Goal: Task Accomplishment & Management: Use online tool/utility

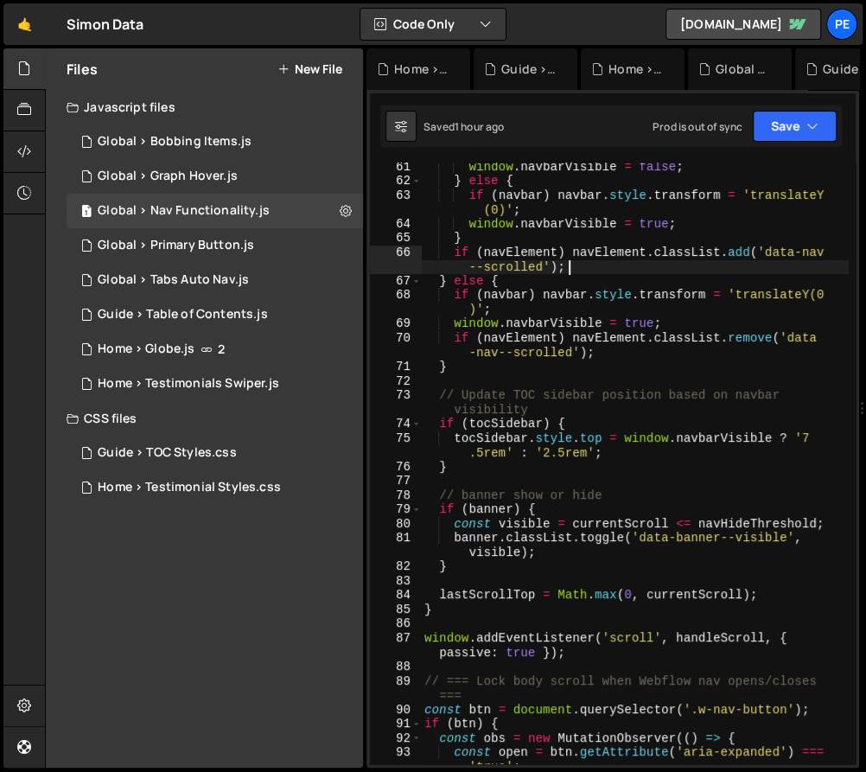
scroll to position [1144, 0]
click at [551, 256] on div "window . navbarVisible = false ; } else { if ( navbar ) navbar . style . transf…" at bounding box center [635, 475] width 428 height 631
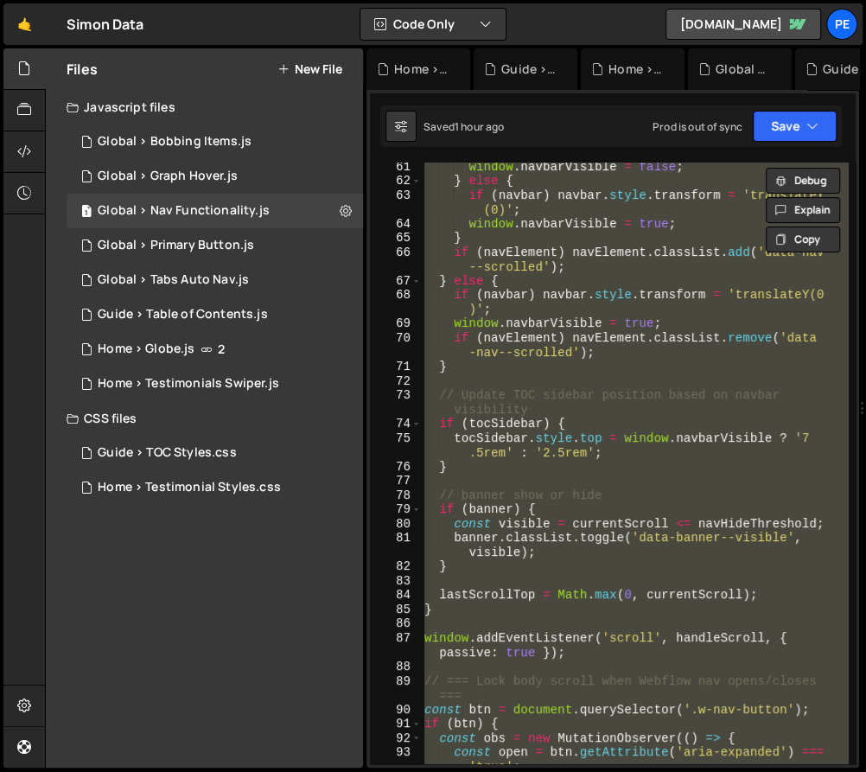
click at [551, 298] on div "window . navbarVisible = false ; } else { if ( navbar ) navbar . style . transf…" at bounding box center [635, 462] width 428 height 601
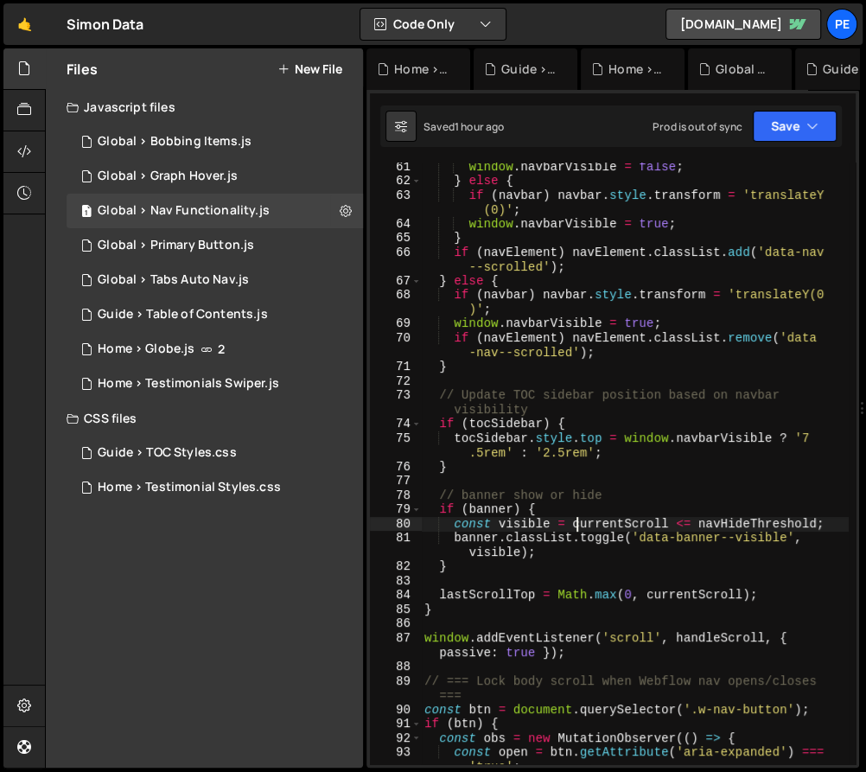
click at [580, 528] on div "window . navbarVisible = false ; } else { if ( navbar ) navbar . style . transf…" at bounding box center [635, 475] width 428 height 631
type textarea "}"
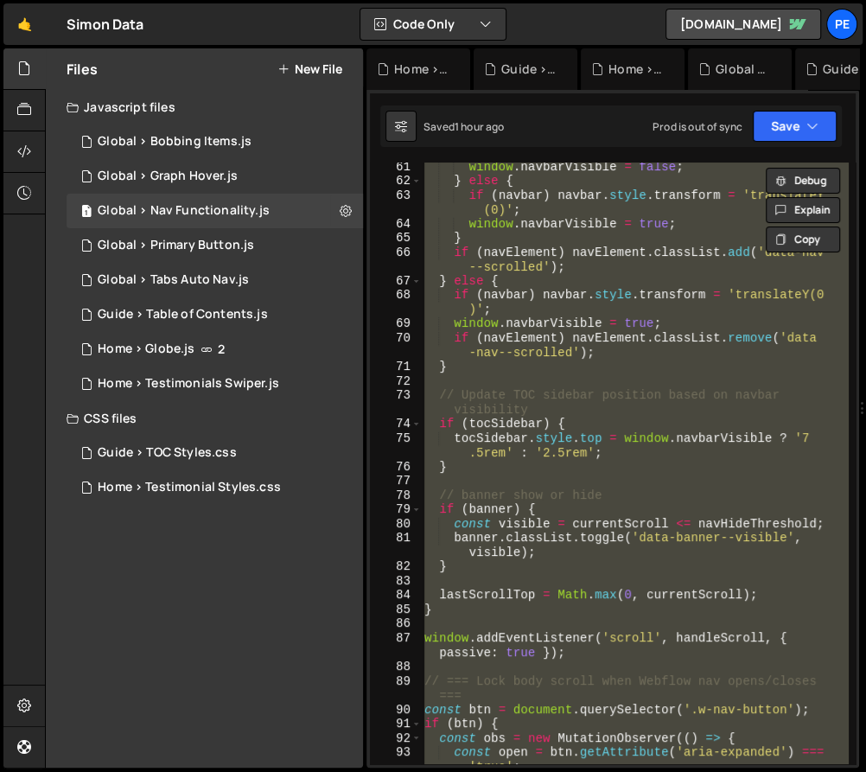
paste textarea
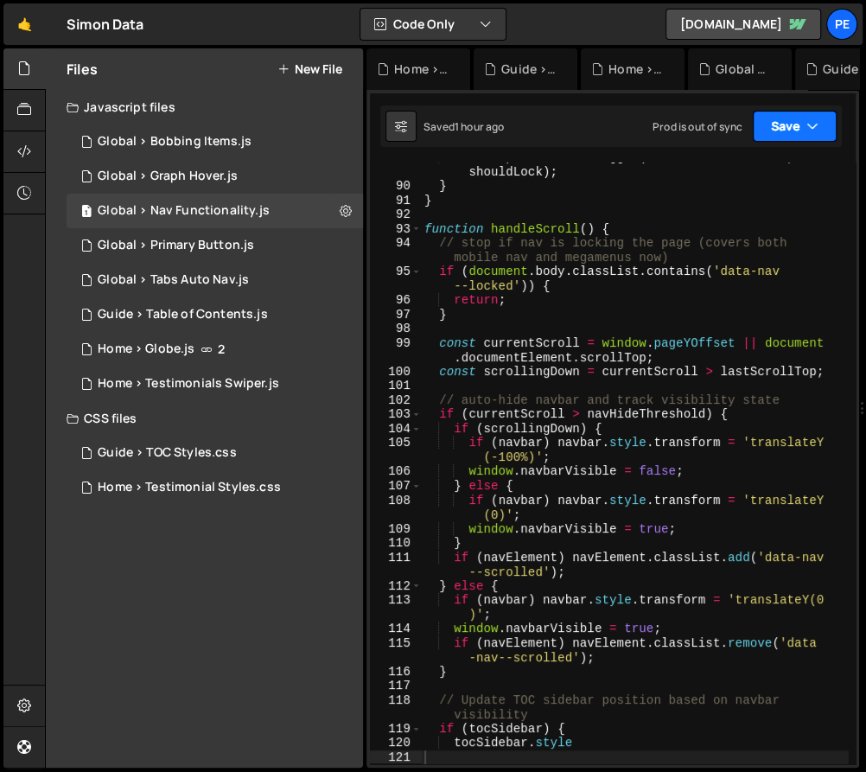
click at [792, 115] on button "Save" at bounding box center [795, 126] width 84 height 31
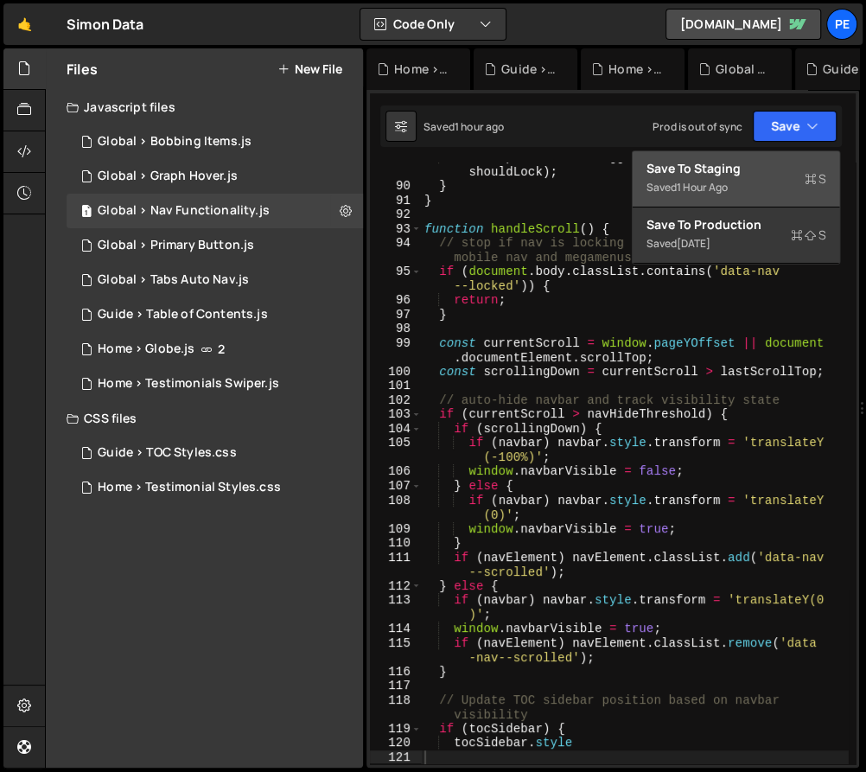
click at [761, 165] on div "Save to Staging S" at bounding box center [736, 168] width 180 height 17
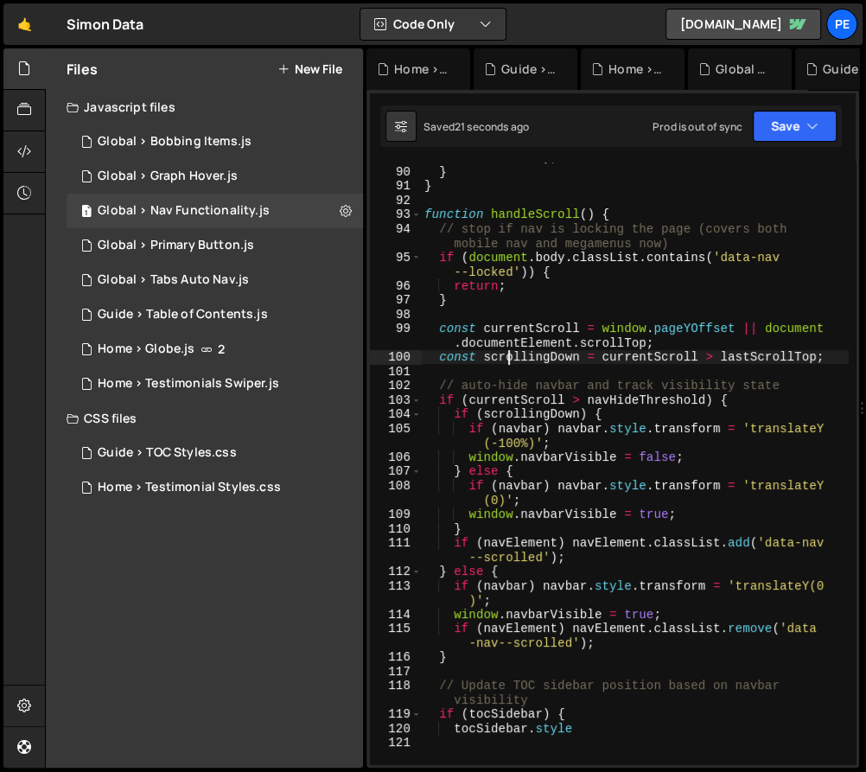
click at [506, 353] on div "backdrop . classList . toggle ( 'data-nav--visible' , shouldLock ) ; } } functi…" at bounding box center [635, 459] width 428 height 646
click at [529, 388] on div "backdrop . classList . toggle ( 'data-nav--visible' , shouldLock ) ; } } functi…" at bounding box center [635, 459] width 428 height 646
type textarea "tocSidebar.style"
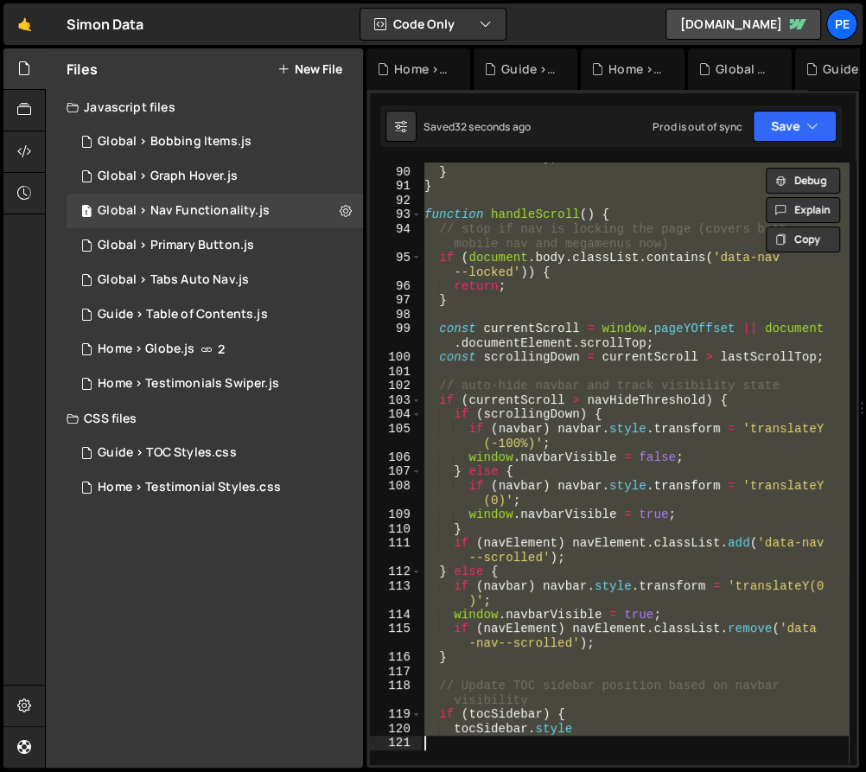
scroll to position [0, 0]
paste textarea
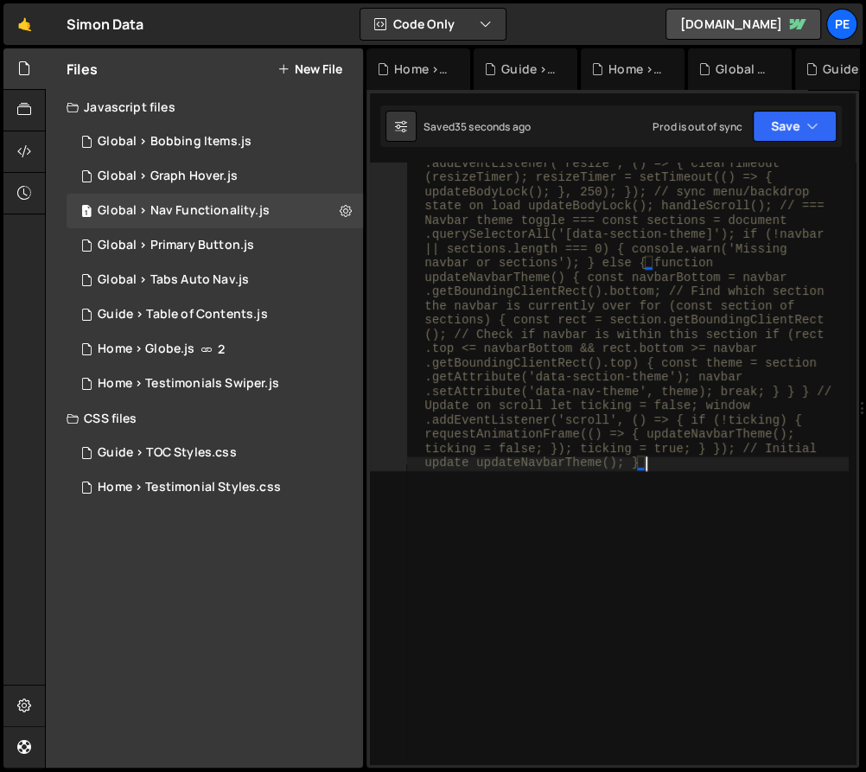
click at [637, 512] on div "// === Navbar auto-hide on scroll + megamenu awareness === let lastScrollTop = …" at bounding box center [627, 771] width 442 height 4143
click at [582, 328] on div "// === Navbar auto-hide on scroll + megamenu awareness === let lastScrollTop = …" at bounding box center [627, 771] width 442 height 4143
click at [509, 299] on div "// === Navbar auto-hide on scroll + megamenu awareness === let lastScrollTop = …" at bounding box center [627, 771] width 442 height 4143
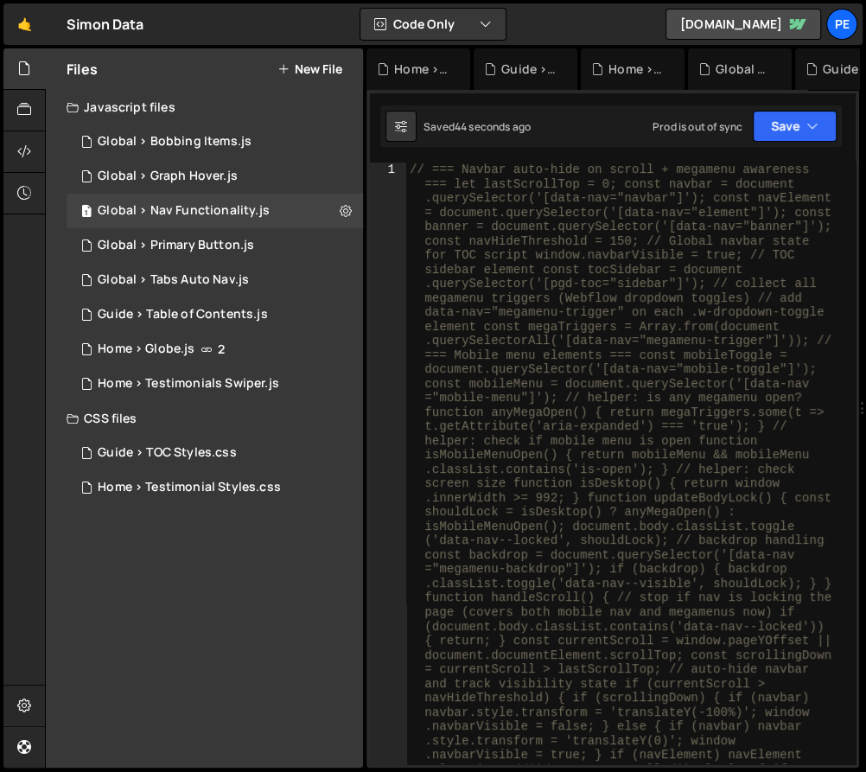
scroll to position [0, 0]
click at [342, 278] on div "1 Global > Tabs Auto Nav.js 0" at bounding box center [215, 280] width 296 height 35
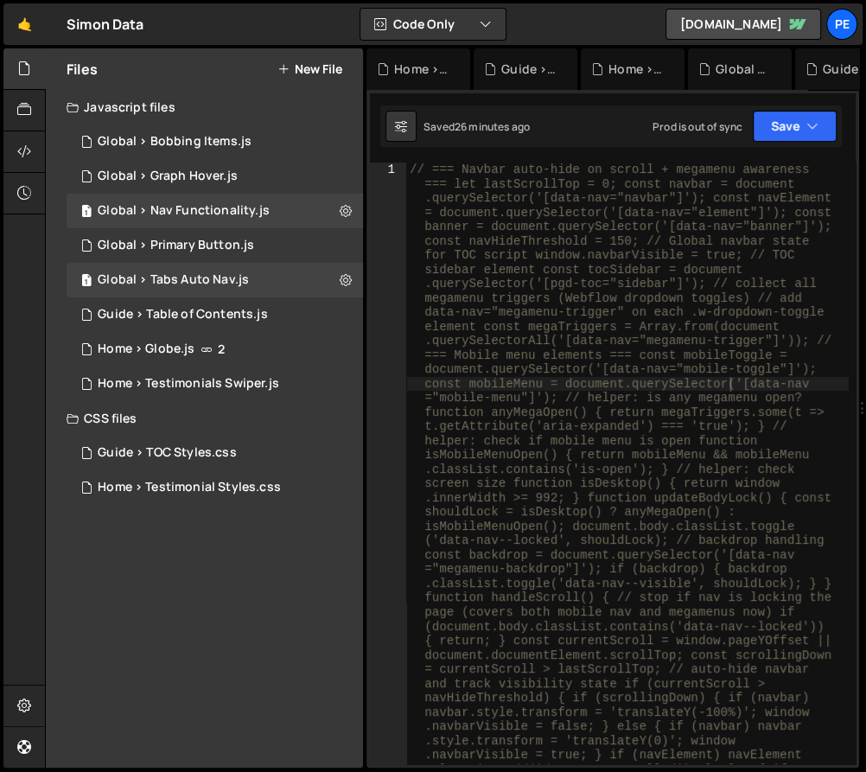
paste textarea
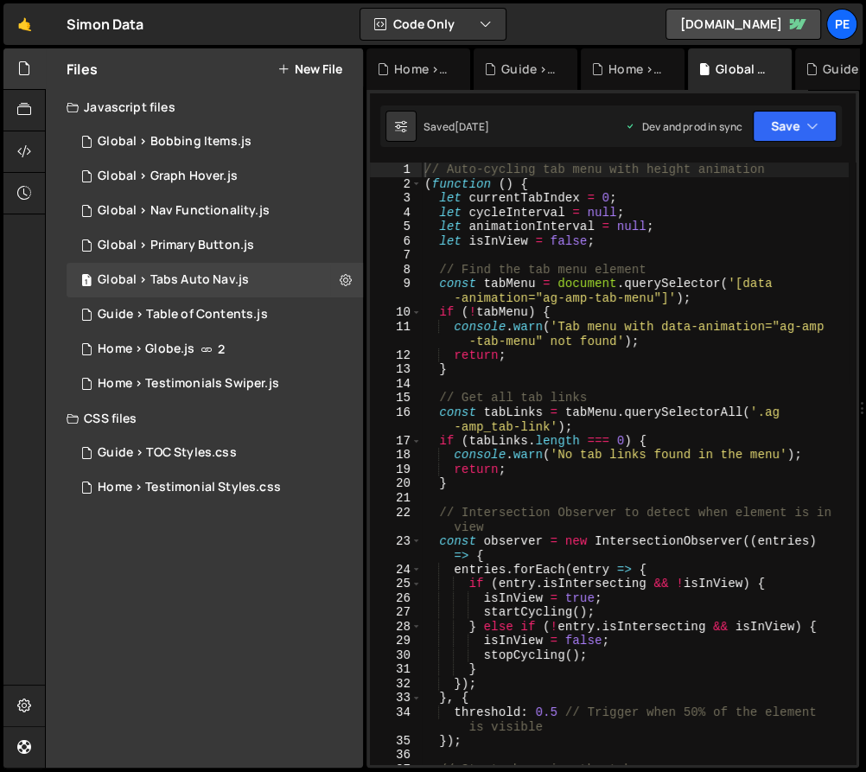
click at [582, 442] on div "// Auto-cycling tab menu with height animation ( function ( ) { let currentTabI…" at bounding box center [635, 477] width 428 height 631
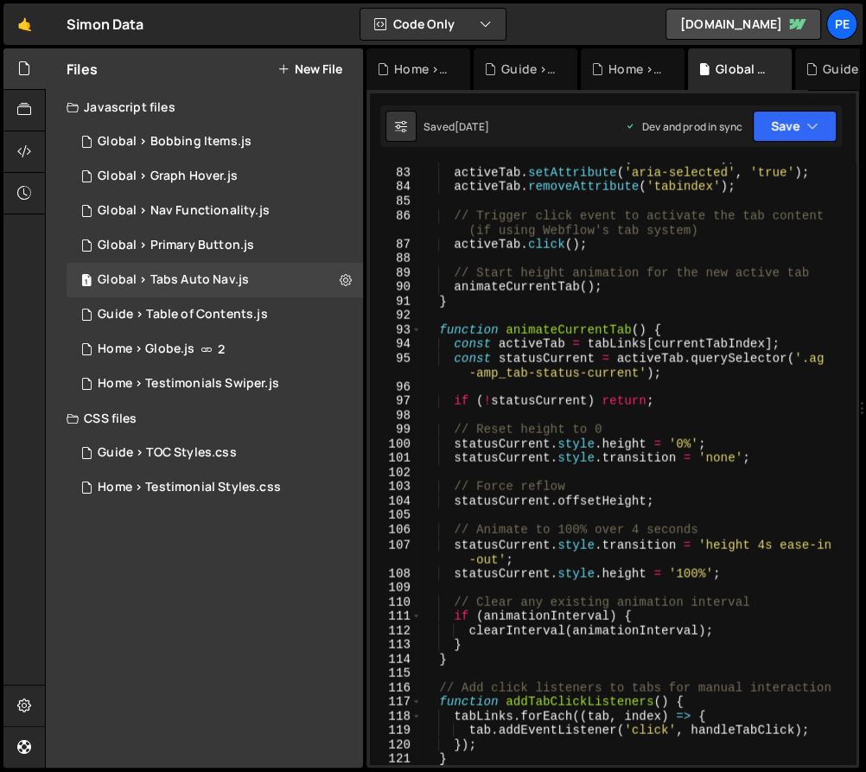
scroll to position [2389, 0]
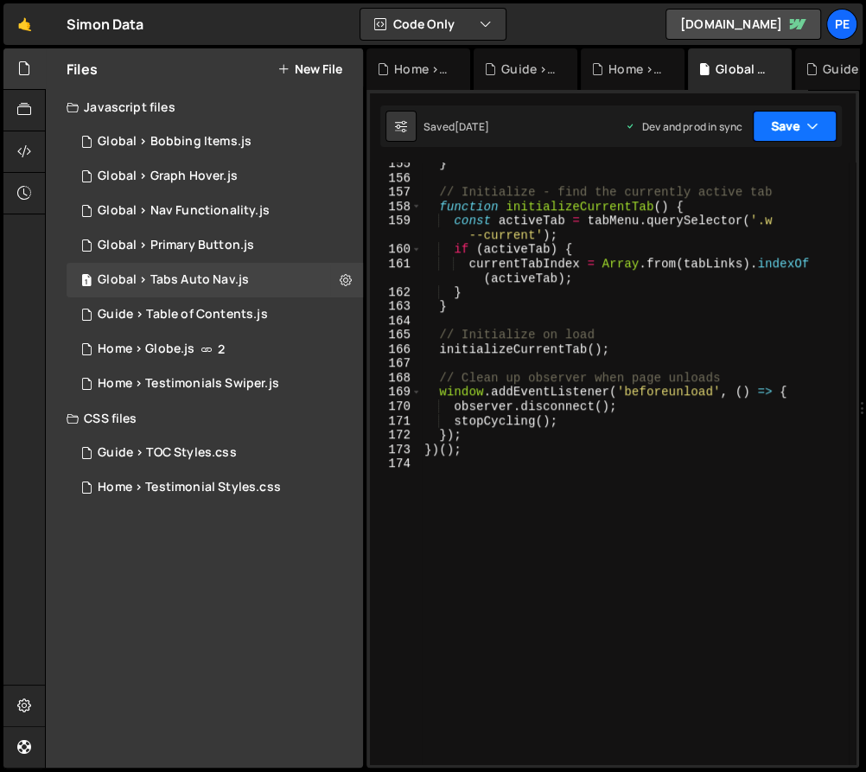
click at [772, 139] on button "Save" at bounding box center [795, 126] width 84 height 31
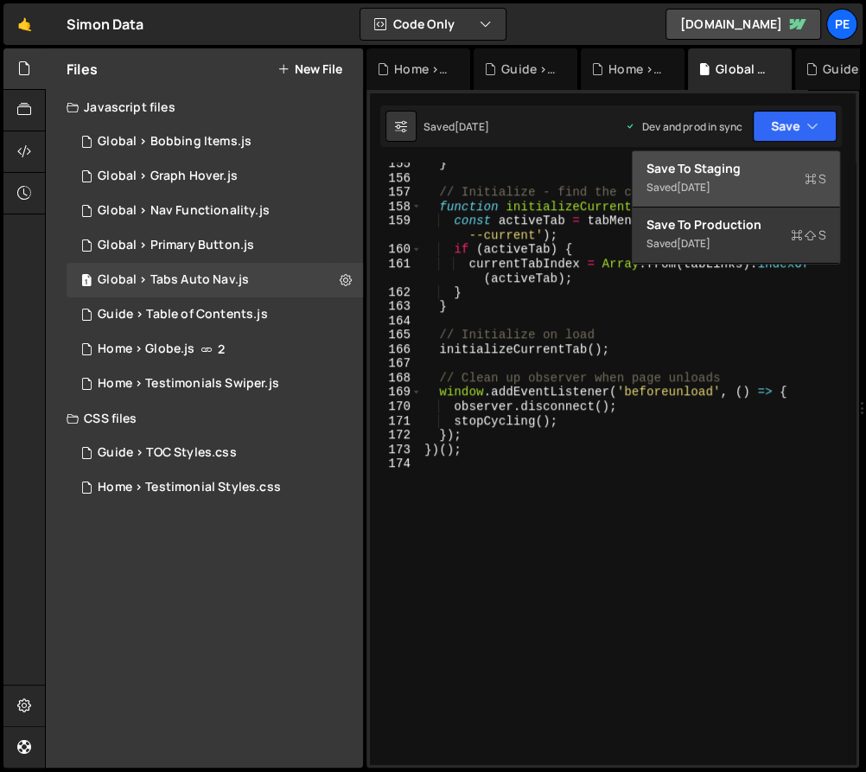
click at [760, 175] on div "Save to Staging S" at bounding box center [736, 168] width 180 height 17
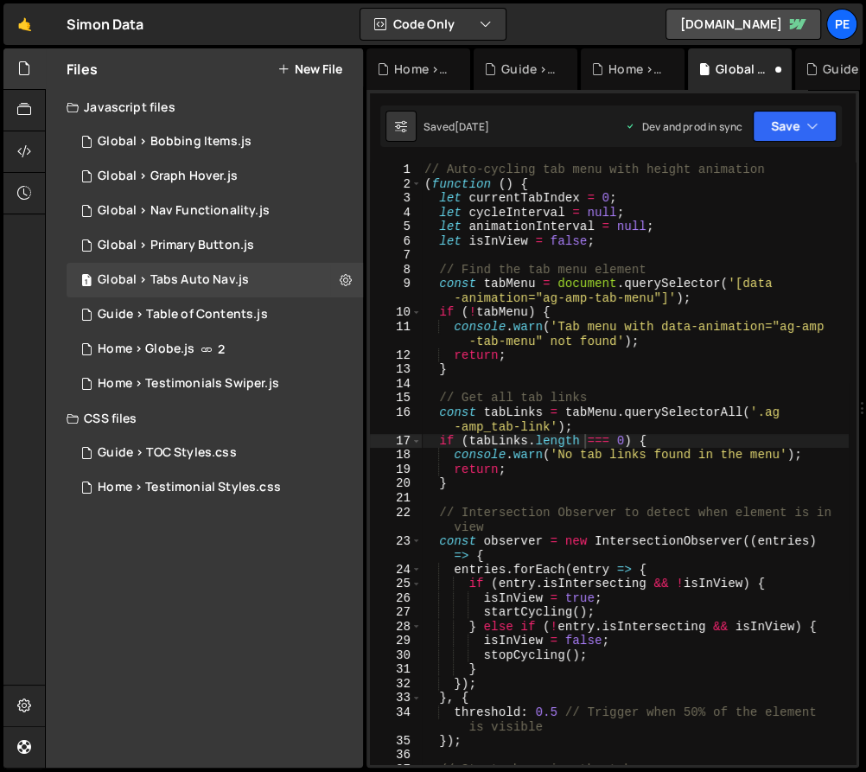
scroll to position [0, 0]
click at [671, 343] on div "// Auto-cycling tab menu with height animation ( function ( ) { let currentTabI…" at bounding box center [635, 477] width 428 height 631
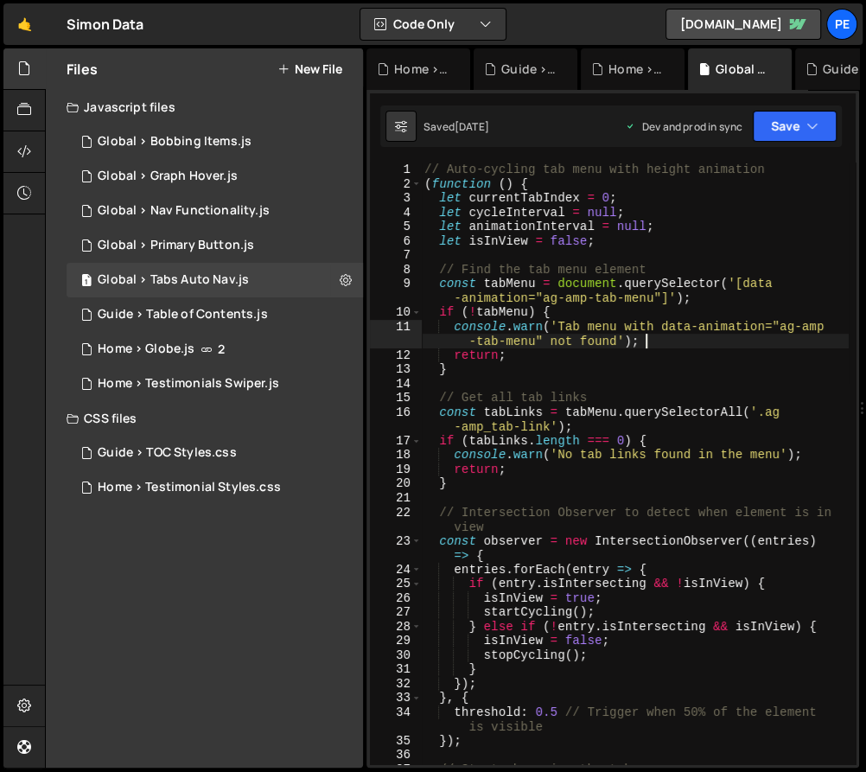
click at [577, 236] on div "// Auto-cycling tab menu with height animation ( function ( ) { let currentTabI…" at bounding box center [635, 477] width 428 height 631
type textarea "})();"
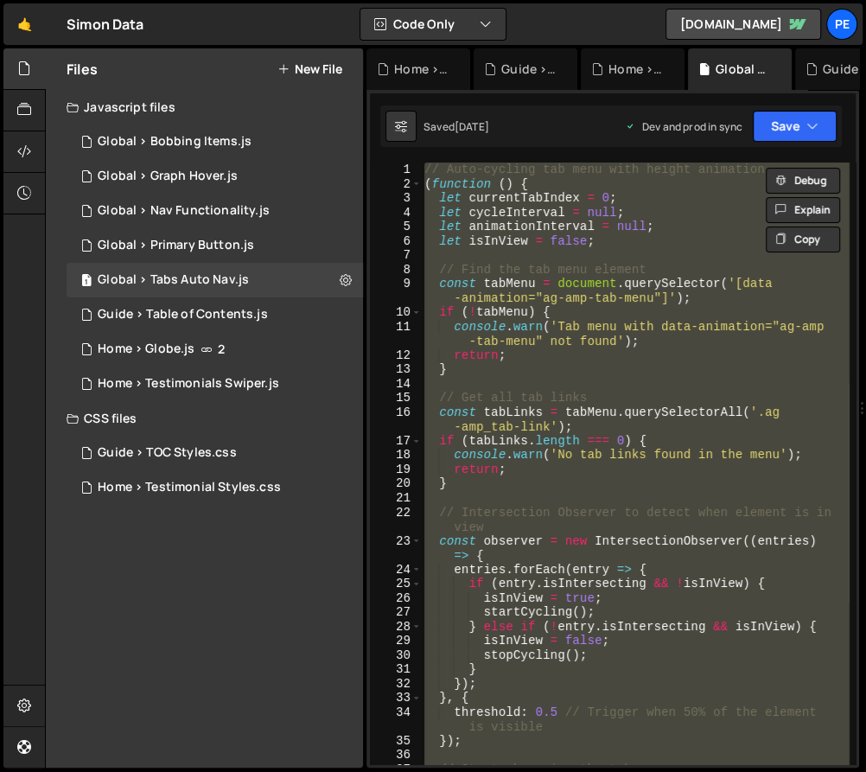
paste textarea
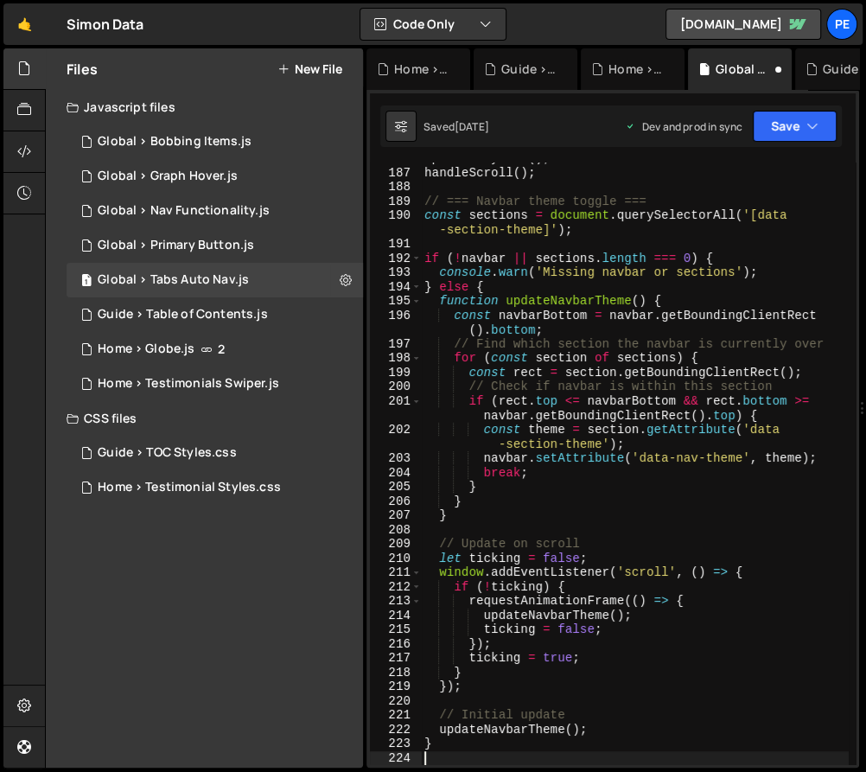
scroll to position [1, 0]
click at [812, 137] on button "Save" at bounding box center [795, 126] width 84 height 31
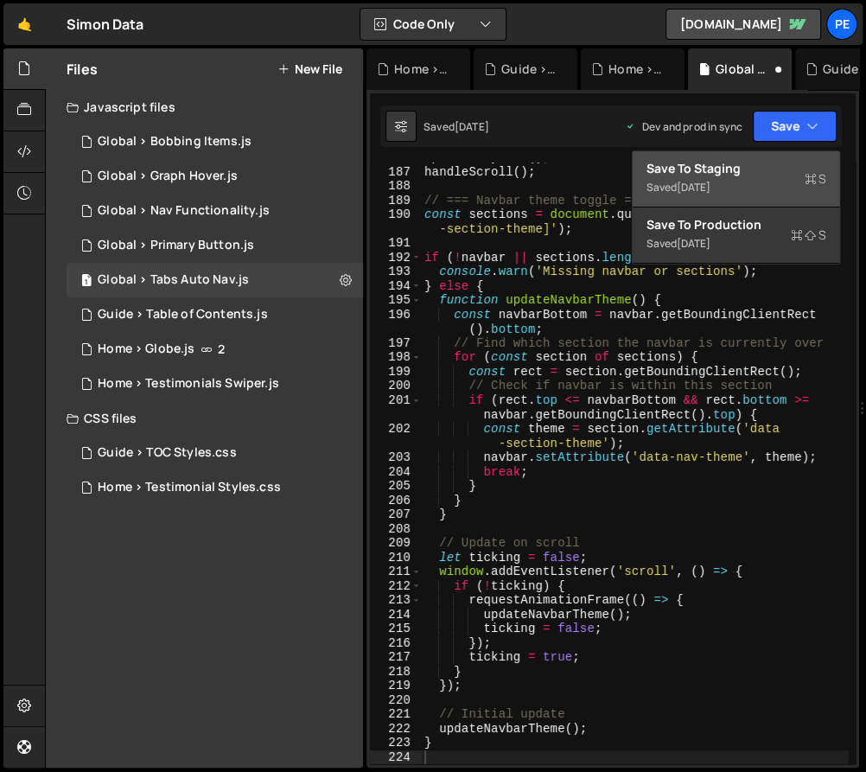
click at [756, 174] on div "Save to Staging S" at bounding box center [736, 168] width 180 height 17
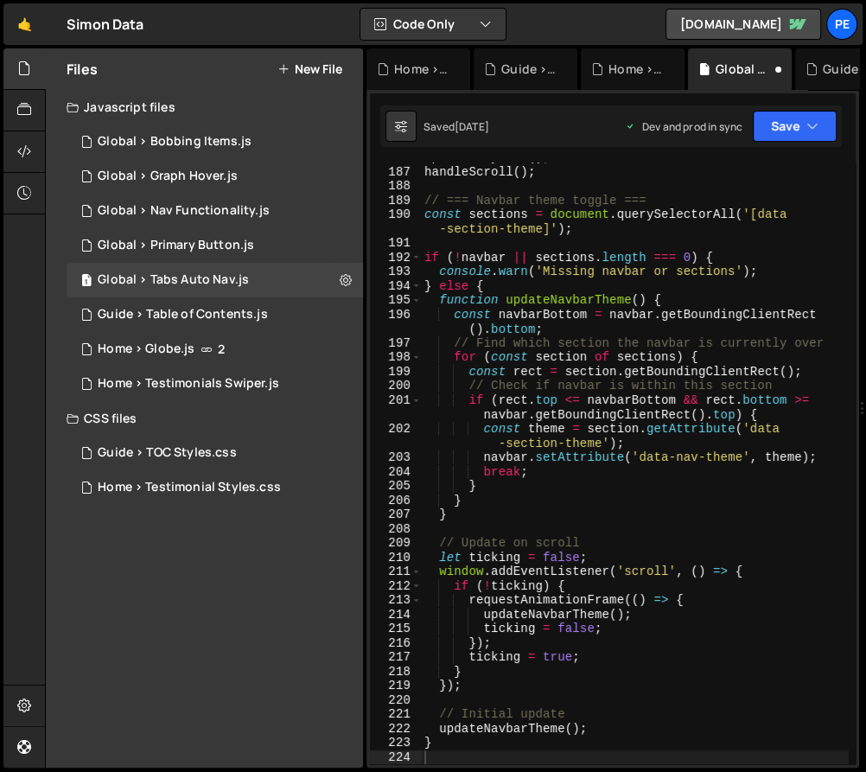
click at [582, 254] on div "updateBodyLock ( ) ; handleScroll ( ) ; // === Navbar theme toggle === const se…" at bounding box center [635, 465] width 428 height 631
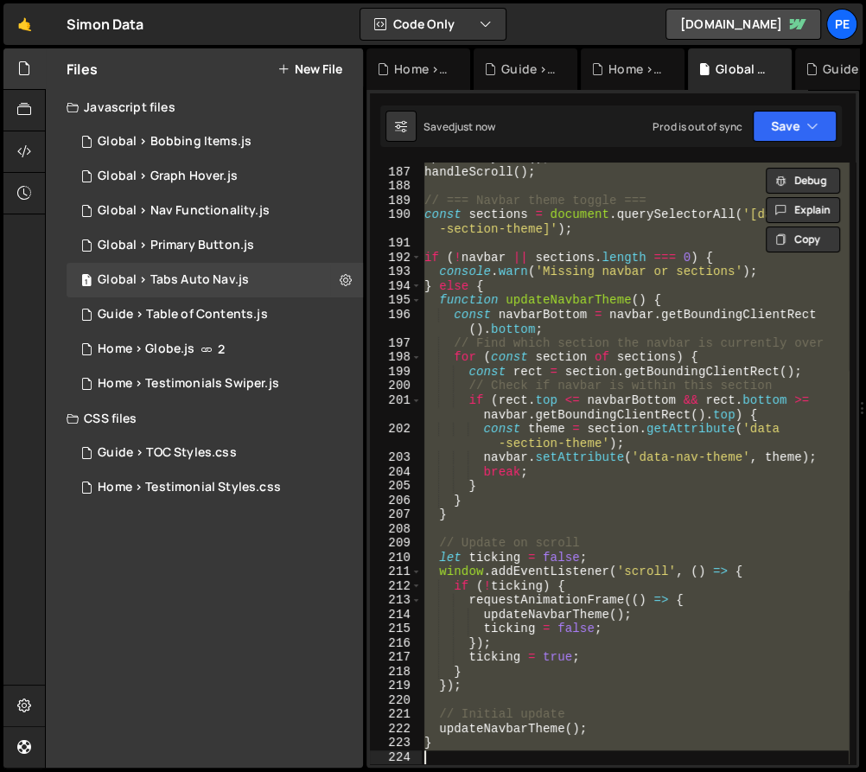
click at [619, 356] on div "updateBodyLock ( ) ; handleScroll ( ) ; // === Navbar theme toggle === const se…" at bounding box center [635, 462] width 428 height 601
type textarea "for (const section of sections) {"
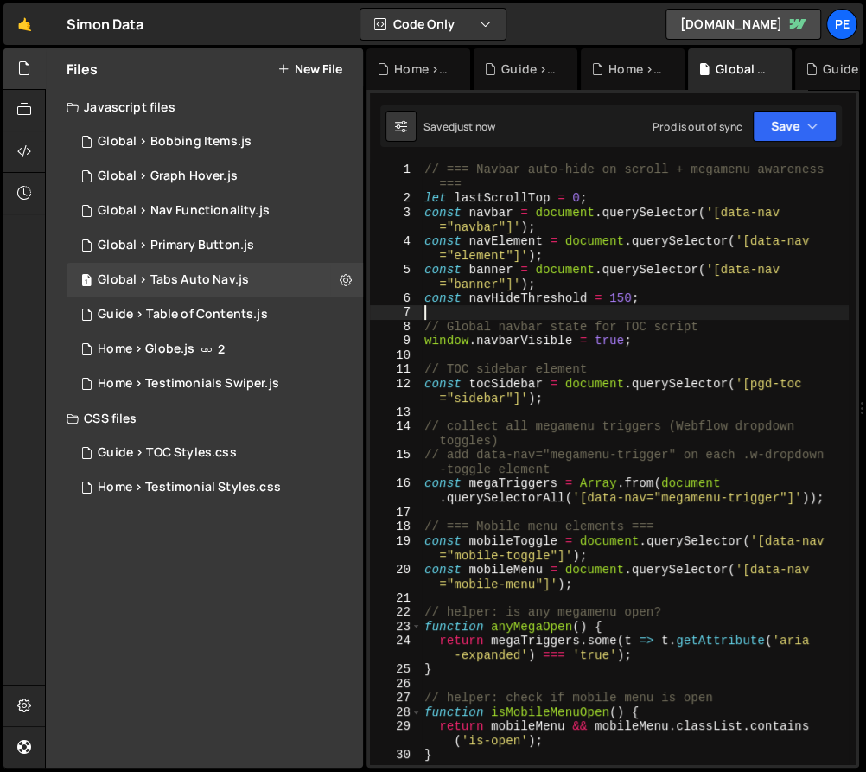
click at [656, 315] on div "// === Navbar auto-hide on scroll + megamenu awareness === let lastScrollTop = …" at bounding box center [635, 485] width 428 height 646
paste textarea
click at [656, 315] on div "// === Navbar auto-hide on scroll + megamenu awareness === let lastScrollTop = …" at bounding box center [635, 485] width 428 height 646
type textarea "}"
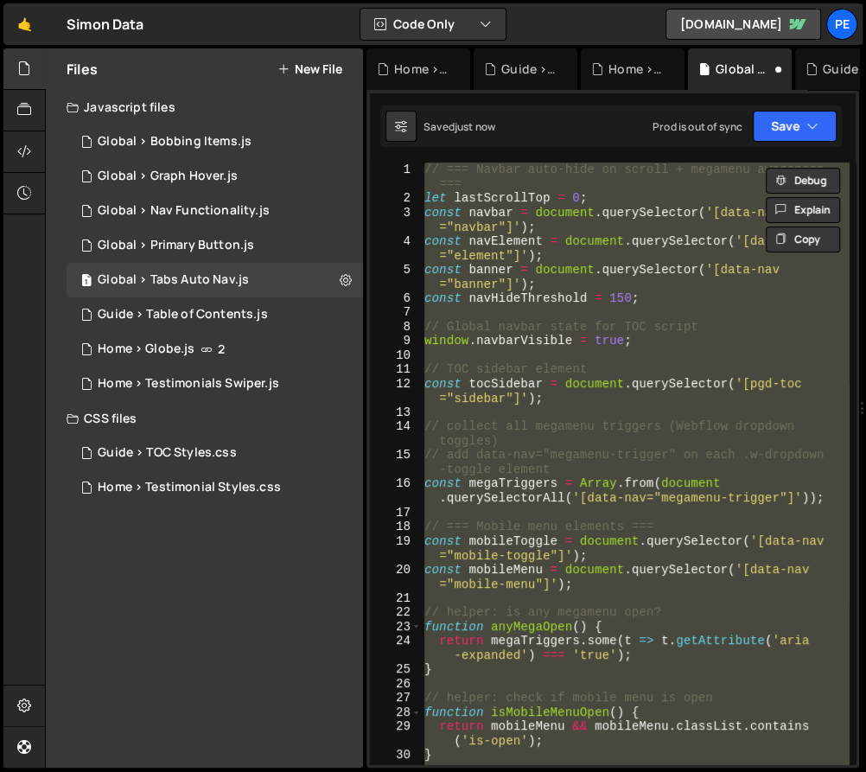
paste textarea
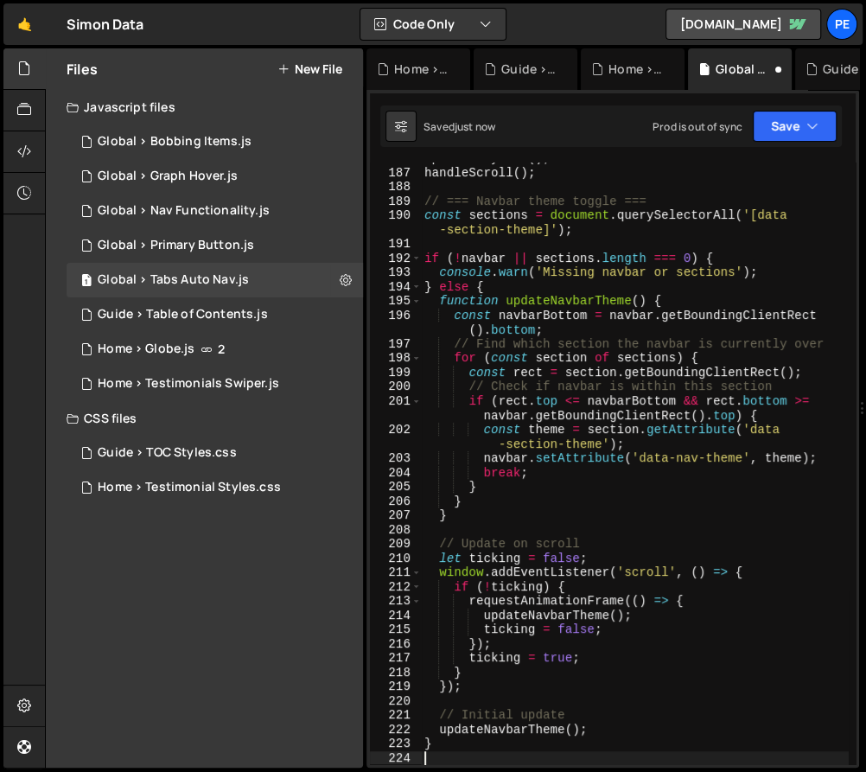
scroll to position [1, 0]
click at [800, 132] on button "Save" at bounding box center [795, 126] width 84 height 31
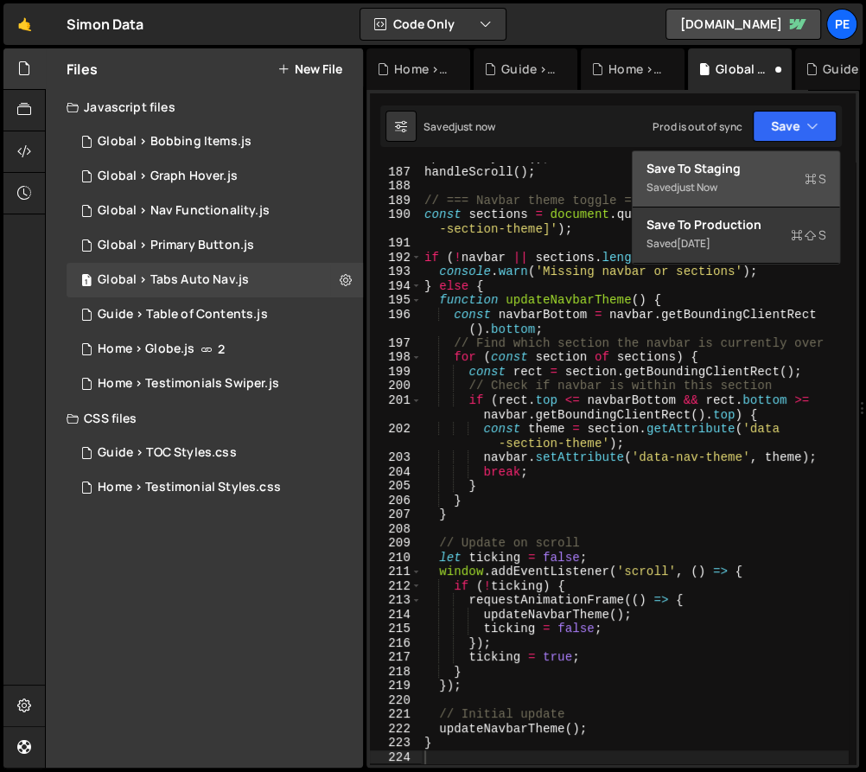
click at [749, 174] on div "Save to Staging S" at bounding box center [736, 168] width 180 height 17
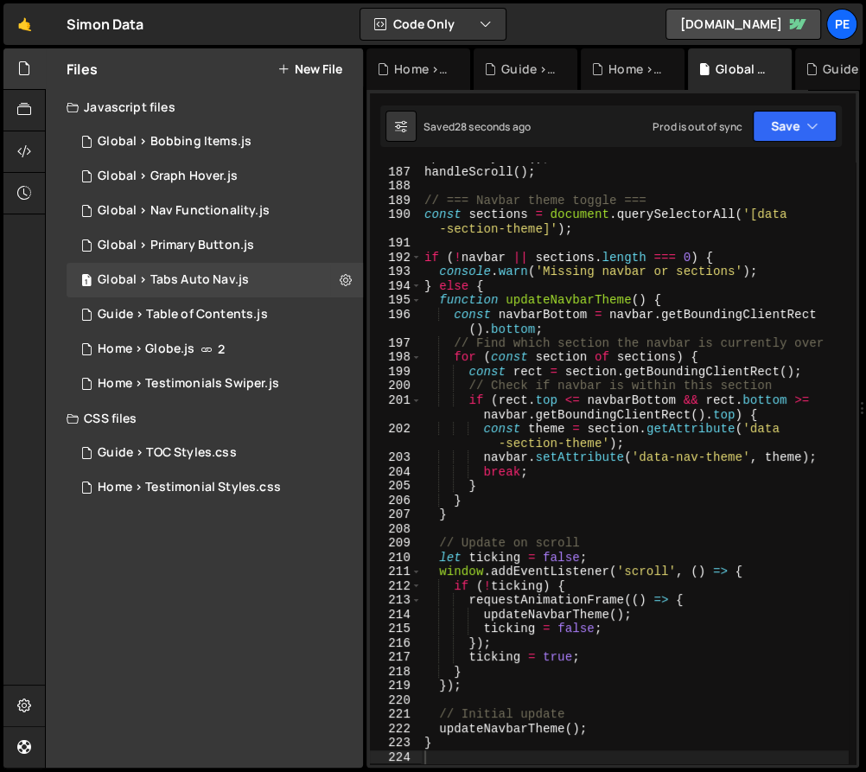
click at [574, 404] on div "updateBodyLock ( ) ; handleScroll ( ) ; // === Navbar theme toggle === const se…" at bounding box center [635, 465] width 428 height 631
click at [530, 340] on div "updateBodyLock ( ) ; handleScroll ( ) ; // === Navbar theme toggle === const se…" at bounding box center [635, 465] width 428 height 631
type textarea "}"
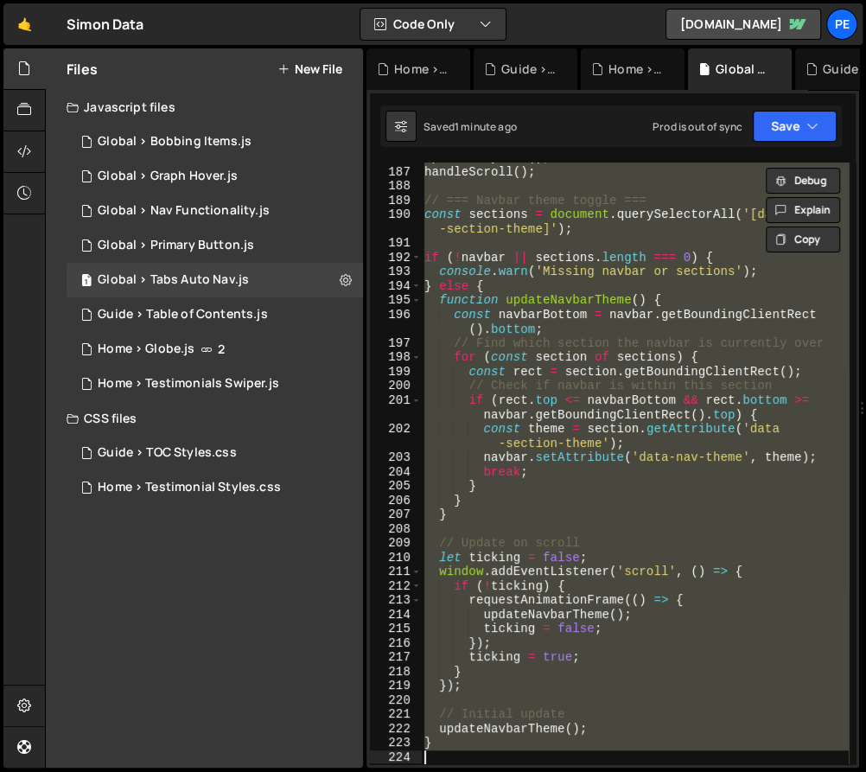
paste textarea
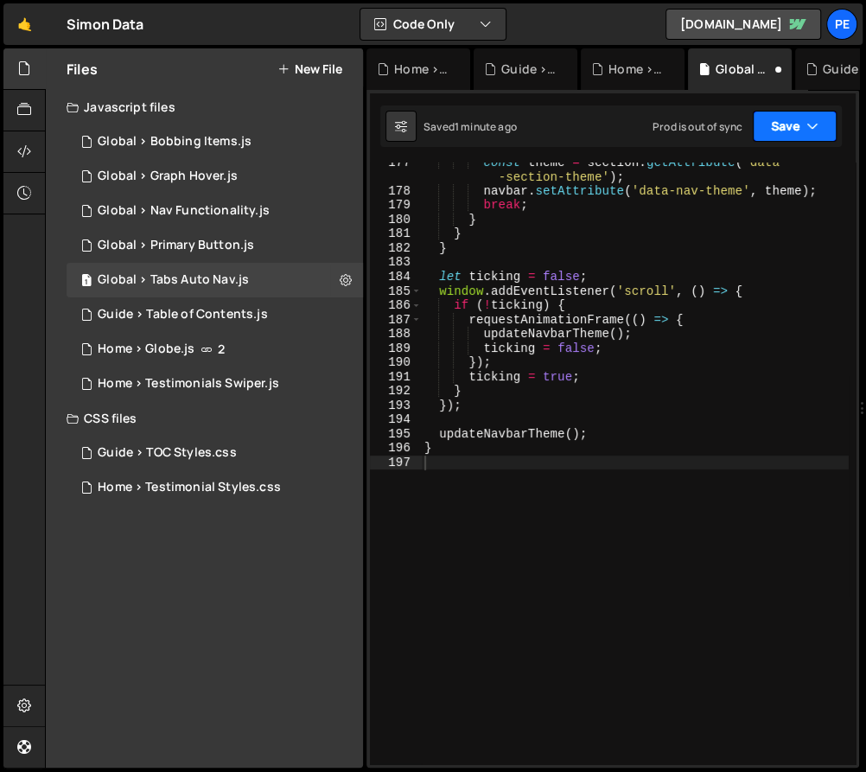
click at [785, 128] on button "Save" at bounding box center [795, 126] width 84 height 31
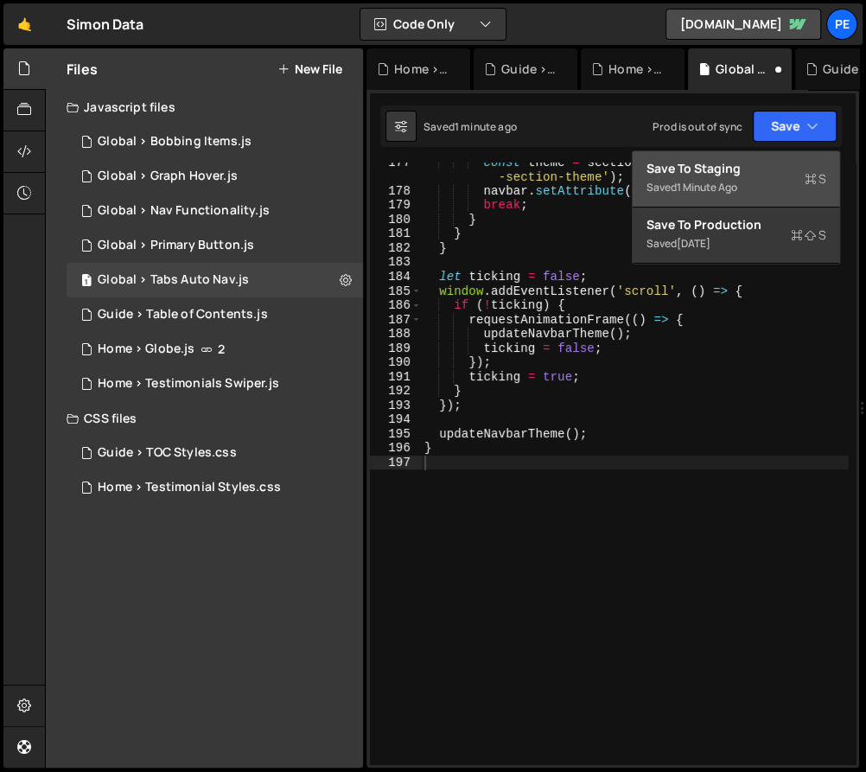
click at [767, 187] on button "Save to Staging S Saved 1 minute ago" at bounding box center [736, 179] width 207 height 56
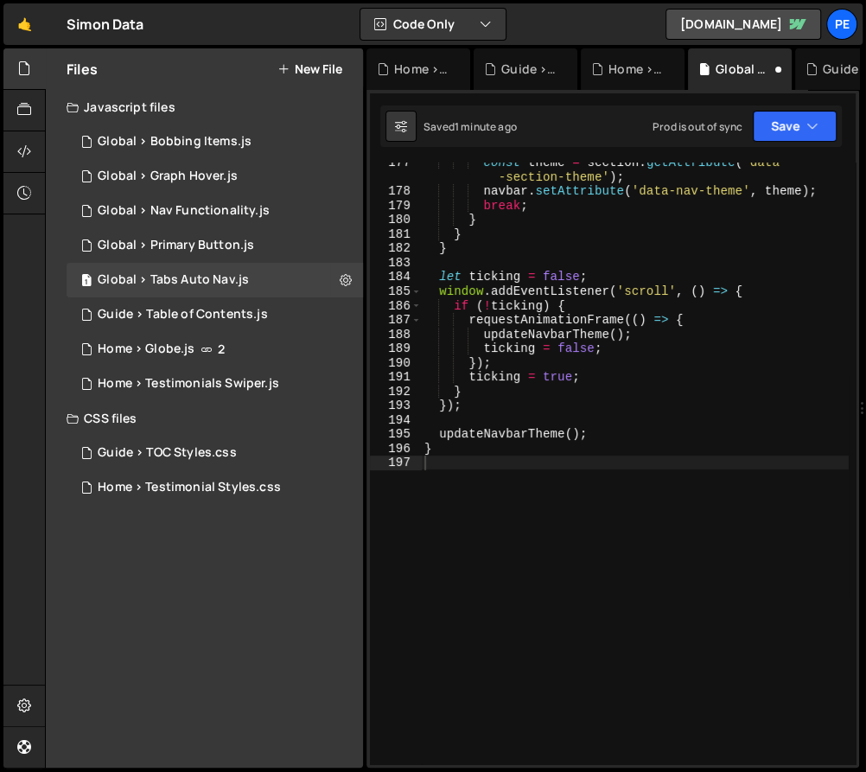
scroll to position [3161, 0]
type textarea "});"
click at [564, 359] on div "const theme = section . getAttribute ( 'data -section-theme' ) ; navbar . setAt…" at bounding box center [635, 479] width 428 height 646
